Goal: Use online tool/utility

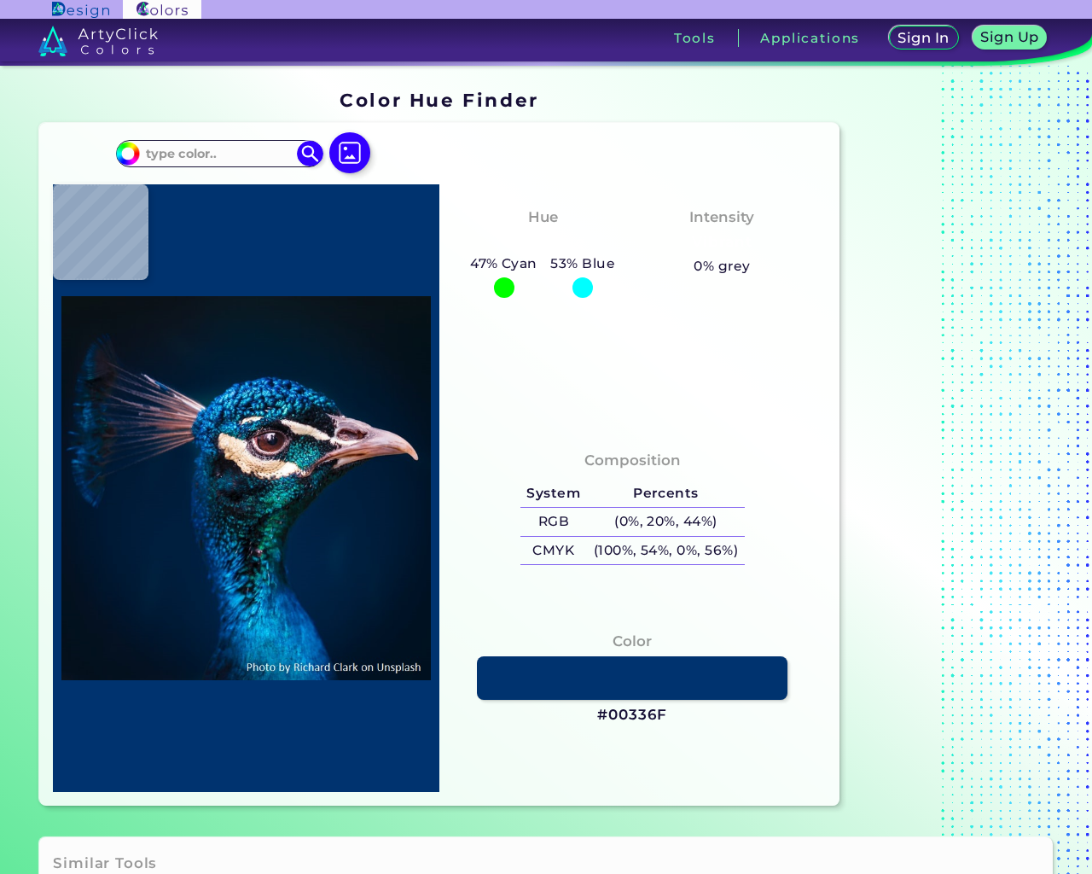
type input "e"
type input "sample@email.tst"
type textarea "20"
type input "#000000"
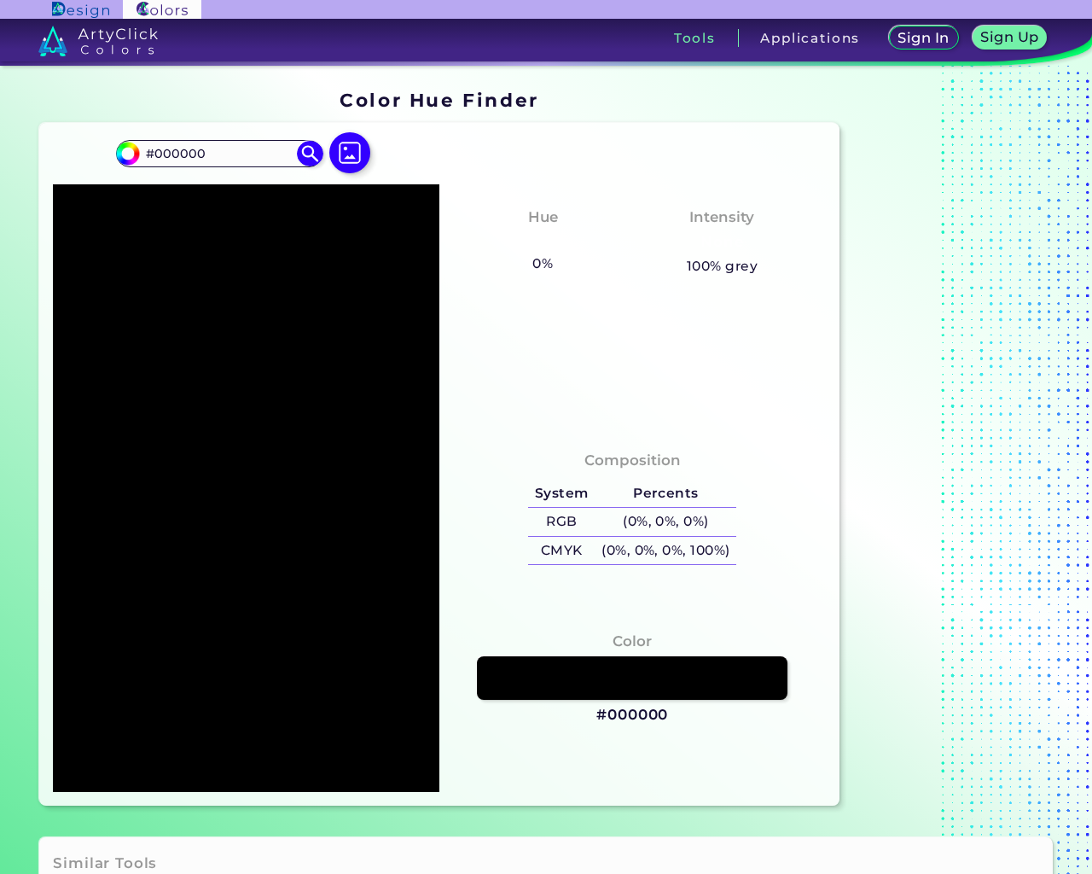
click input "file" at bounding box center [0, 0] width 0 height 0
